Goal: Task Accomplishment & Management: Manage account settings

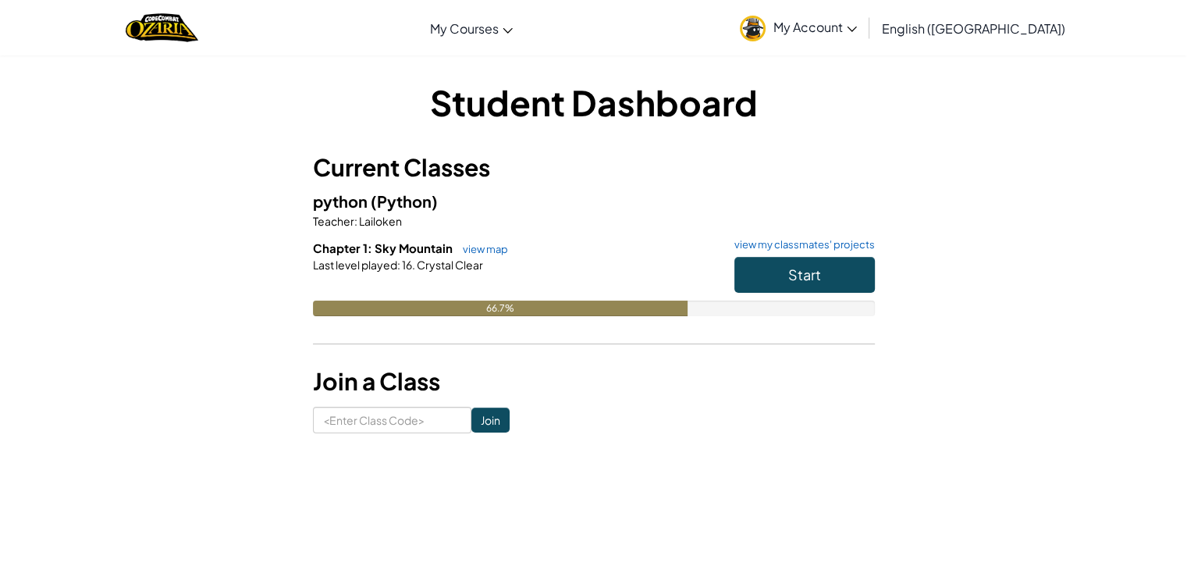
click at [865, 17] on link "My Account" at bounding box center [798, 27] width 133 height 49
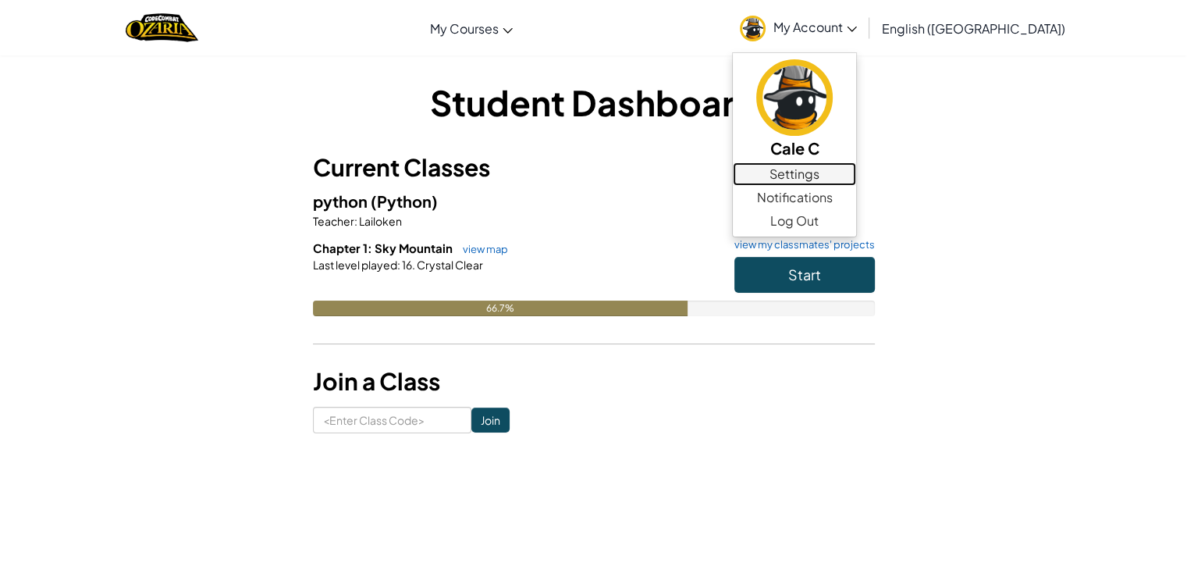
click at [856, 183] on link "Settings" at bounding box center [794, 173] width 123 height 23
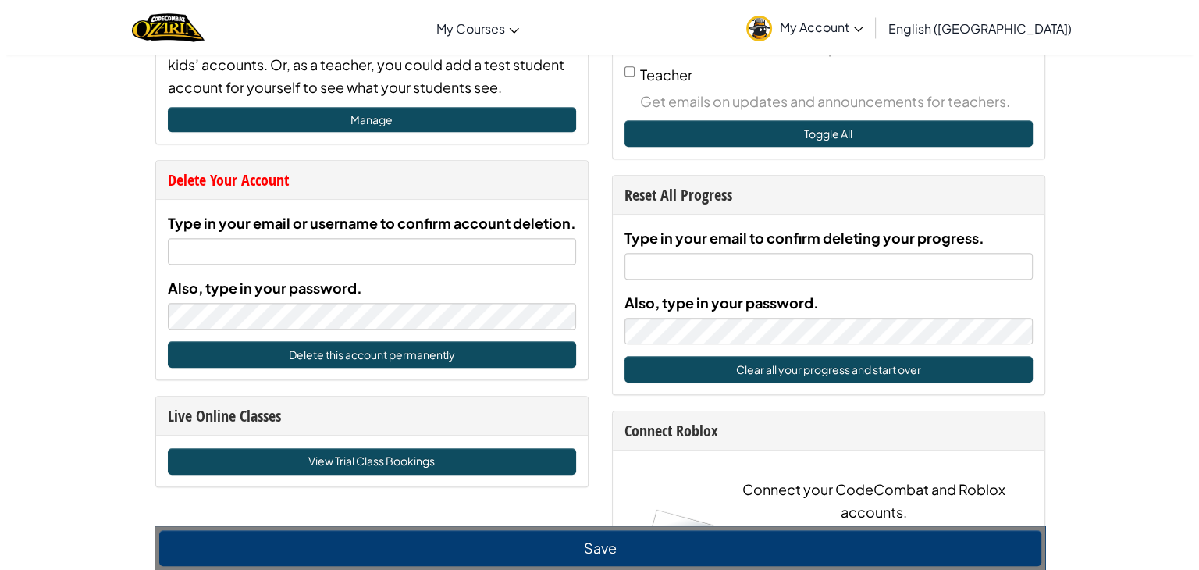
scroll to position [733, 0]
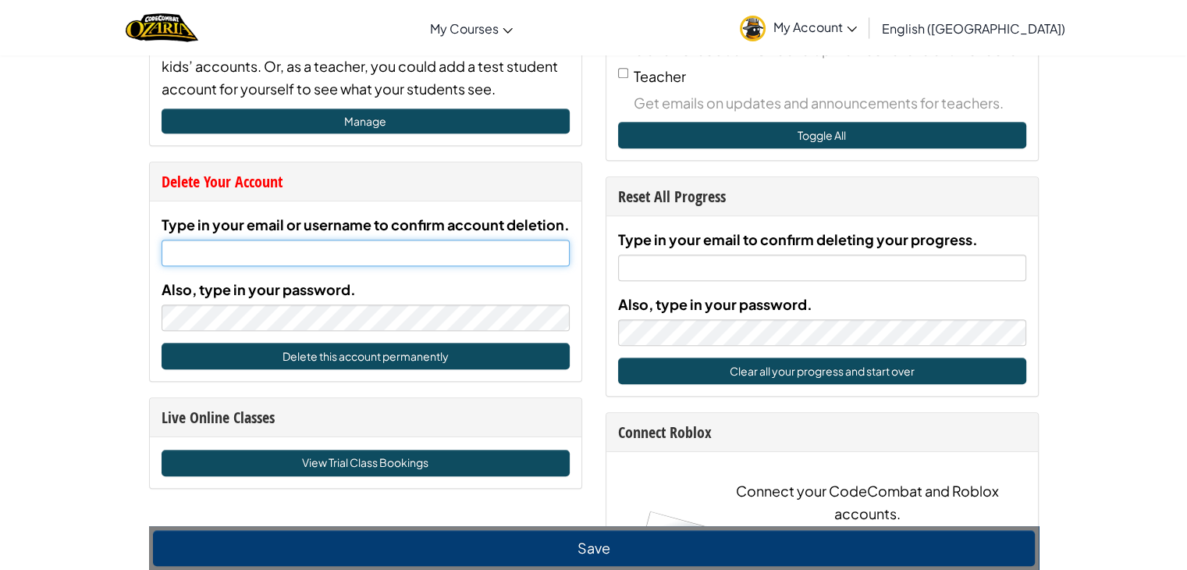
click at [269, 250] on input "Type in your email or username to confirm account deletion." at bounding box center [366, 253] width 408 height 27
type input "cale.cross@"
click at [346, 242] on input "cale.cross@" at bounding box center [366, 253] width 408 height 27
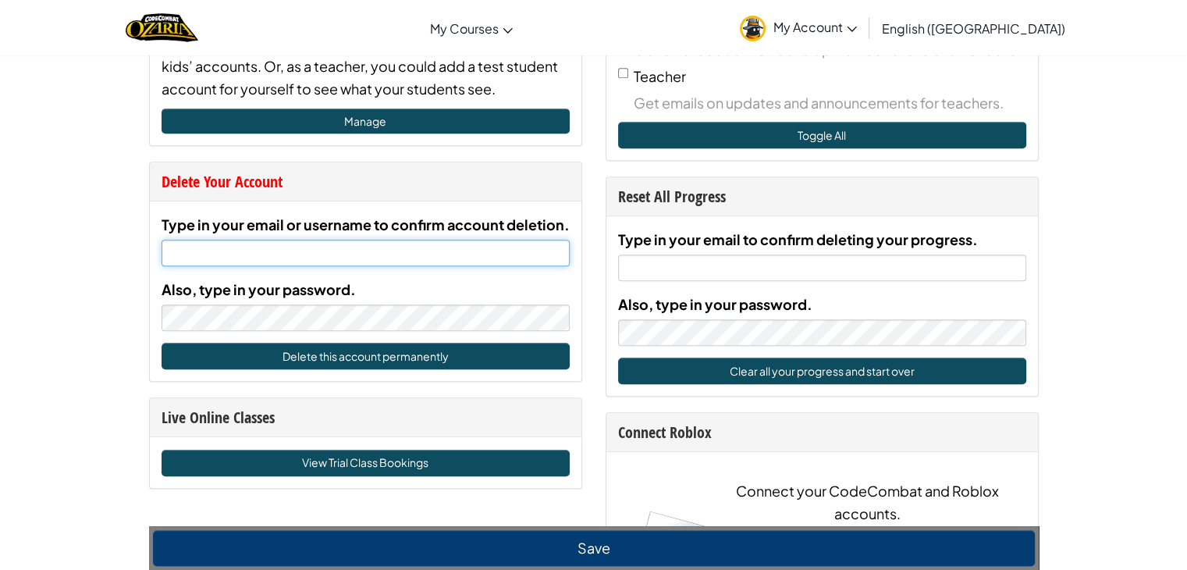
click at [340, 243] on input "Type in your email or username to confirm account deletion." at bounding box center [366, 253] width 408 height 27
type input "CaleC_100"
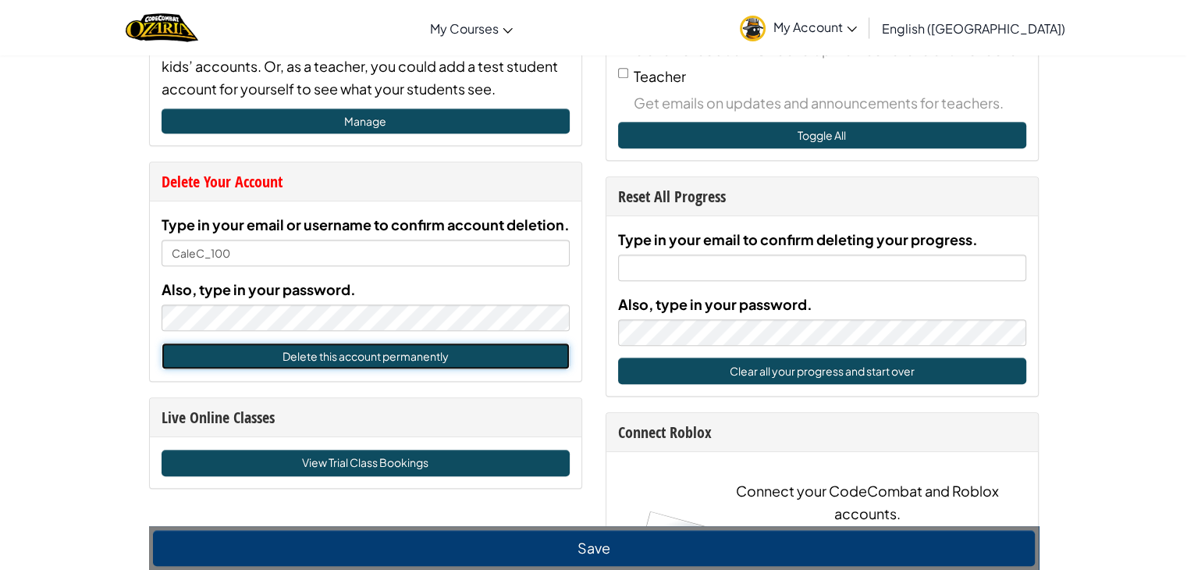
click at [314, 358] on button "Delete this account permanently" at bounding box center [366, 356] width 408 height 27
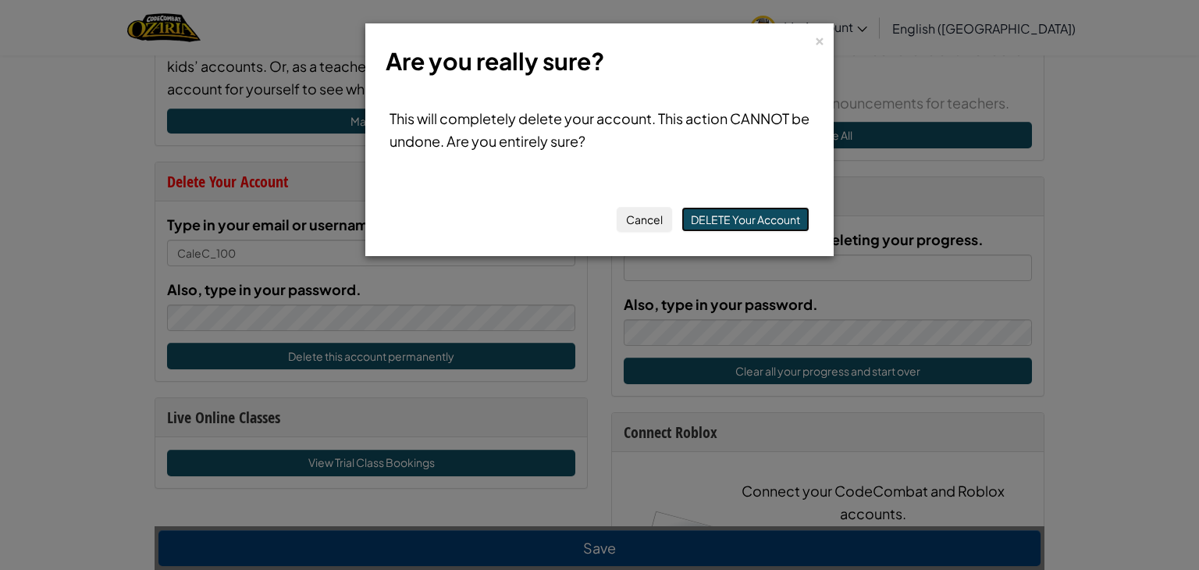
click at [772, 215] on button "DELETE Your Account" at bounding box center [745, 219] width 128 height 25
